Goal: Task Accomplishment & Management: Use online tool/utility

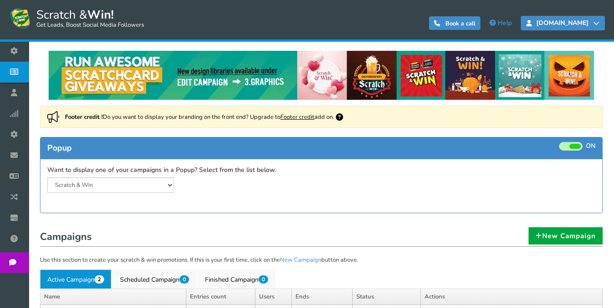
drag, startPoint x: 0, startPoint y: 0, endPoint x: 597, endPoint y: 22, distance: 596.9
click at [597, 22] on icon at bounding box center [596, 23] width 6 height 6
click at [600, 26] on link "[DOMAIN_NAME]" at bounding box center [563, 23] width 84 height 15
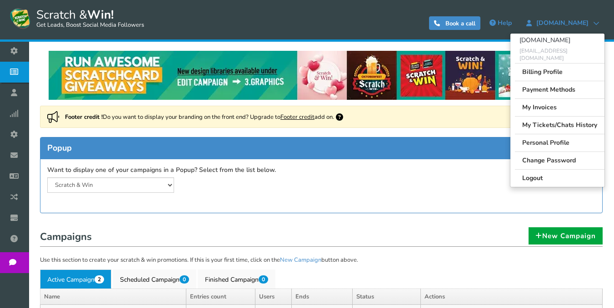
click at [373, 201] on div "Popup ON OFF Want to display one of your campaigns in a Popup? Select from the …" at bounding box center [321, 175] width 562 height 76
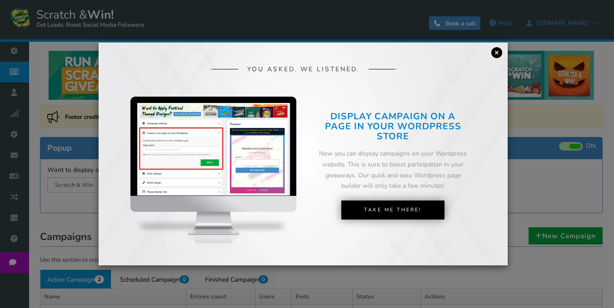
click at [497, 50] on link "×" at bounding box center [496, 52] width 11 height 11
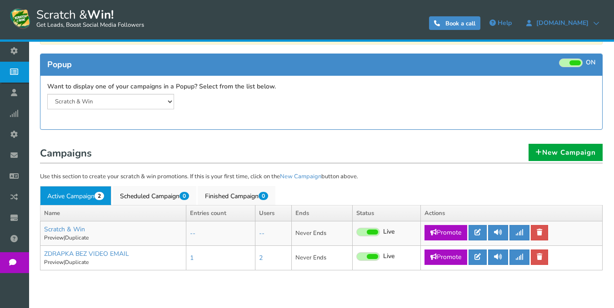
scroll to position [91, 0]
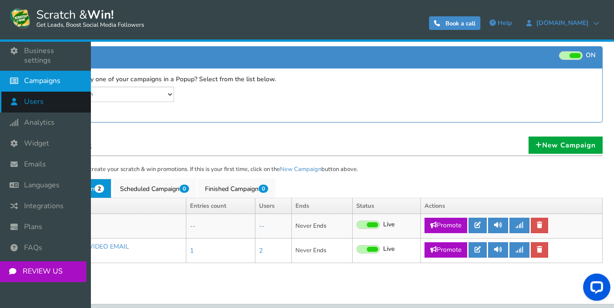
click at [34, 97] on span "Users" at bounding box center [34, 102] width 20 height 10
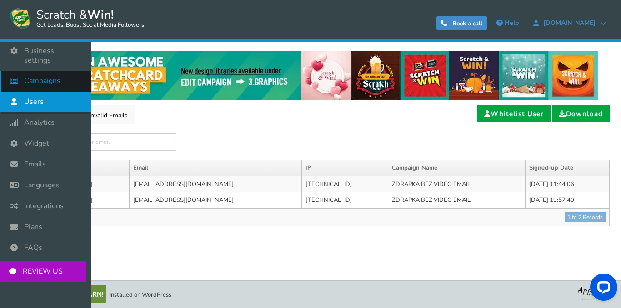
click at [48, 76] on span "Campaigns" at bounding box center [42, 81] width 36 height 10
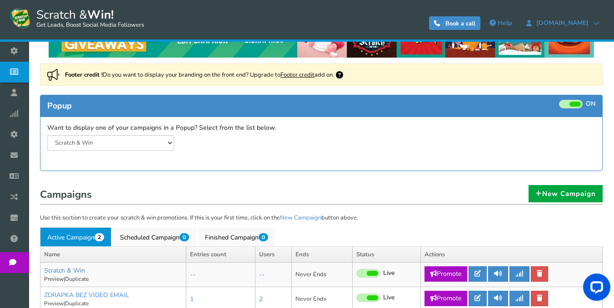
scroll to position [91, 0]
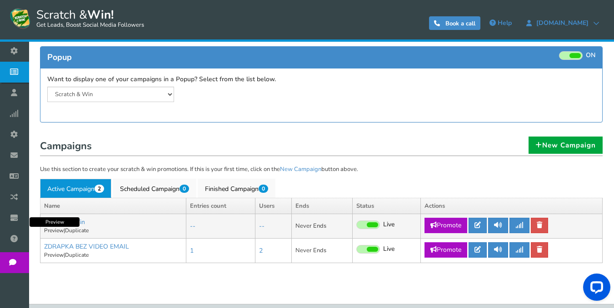
click at [56, 231] on link "Preview" at bounding box center [54, 230] width 20 height 7
click at [481, 226] on icon at bounding box center [477, 225] width 6 height 6
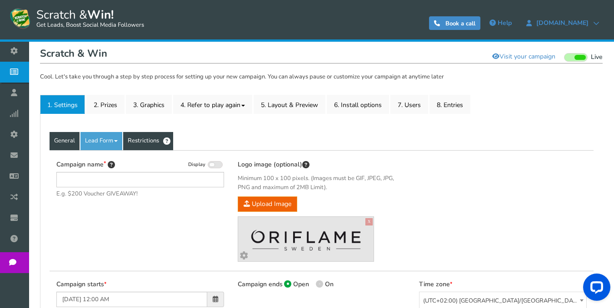
type input "Scratch & Win"
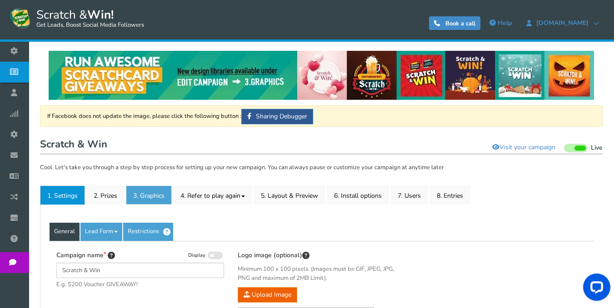
click at [145, 198] on link "3. Graphics" at bounding box center [149, 195] width 46 height 19
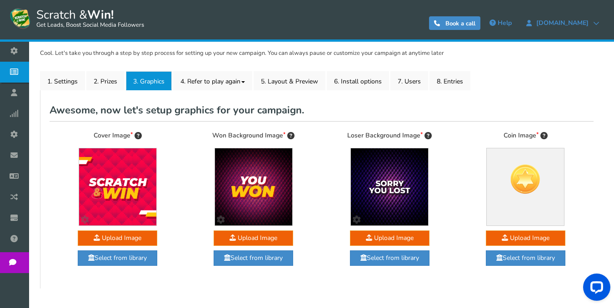
scroll to position [109, 0]
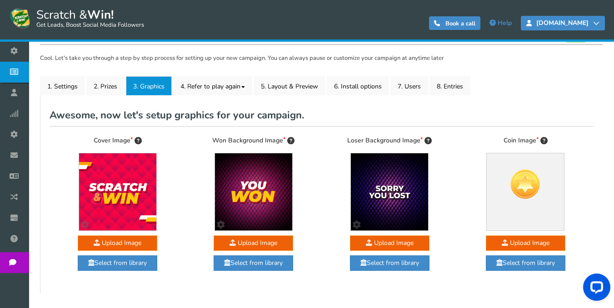
click at [593, 26] on link "[DOMAIN_NAME]" at bounding box center [563, 23] width 84 height 15
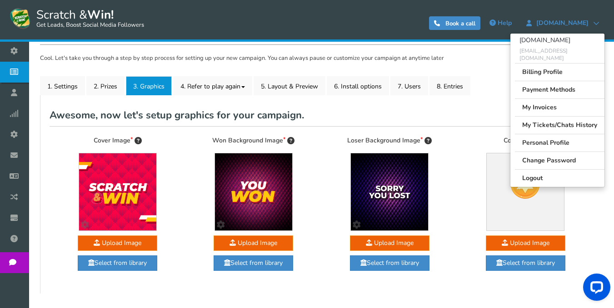
click at [588, 225] on div "Coin Image Upload Image assets/img/library/coin/a-default.png Select from libra…" at bounding box center [526, 210] width 136 height 149
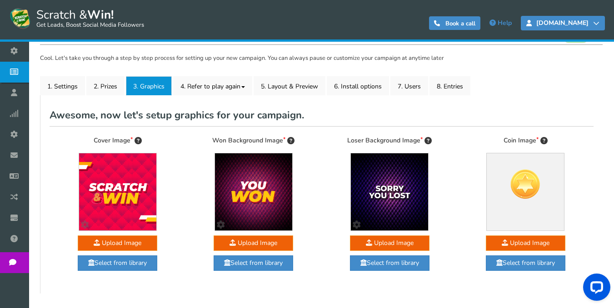
click at [589, 22] on span "[DOMAIN_NAME]" at bounding box center [562, 23] width 61 height 7
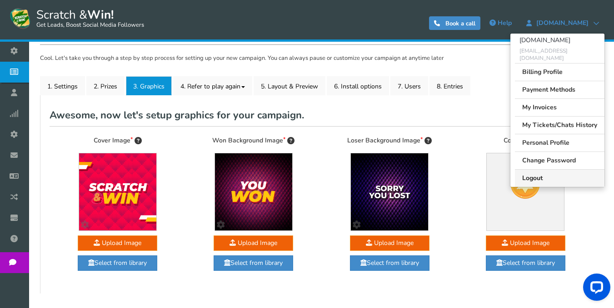
click at [555, 169] on link "Logout" at bounding box center [560, 178] width 90 height 18
